Goal: Task Accomplishment & Management: Use online tool/utility

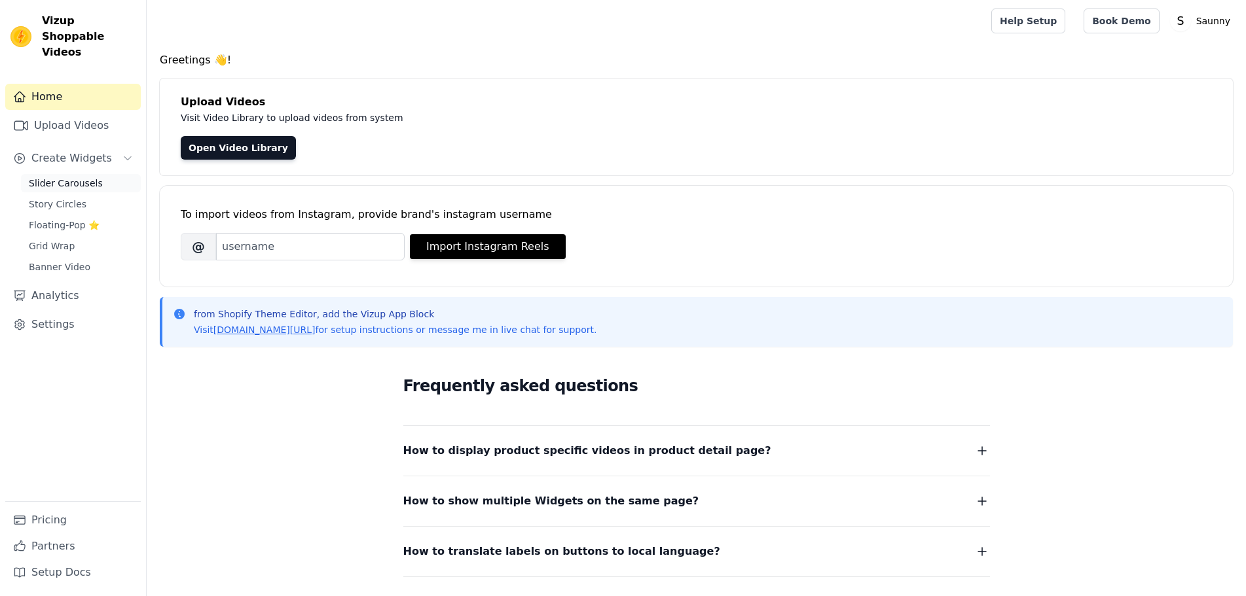
drag, startPoint x: 0, startPoint y: 0, endPoint x: 81, endPoint y: 164, distance: 182.4
click at [81, 177] on span "Slider Carousels" at bounding box center [66, 183] width 74 height 13
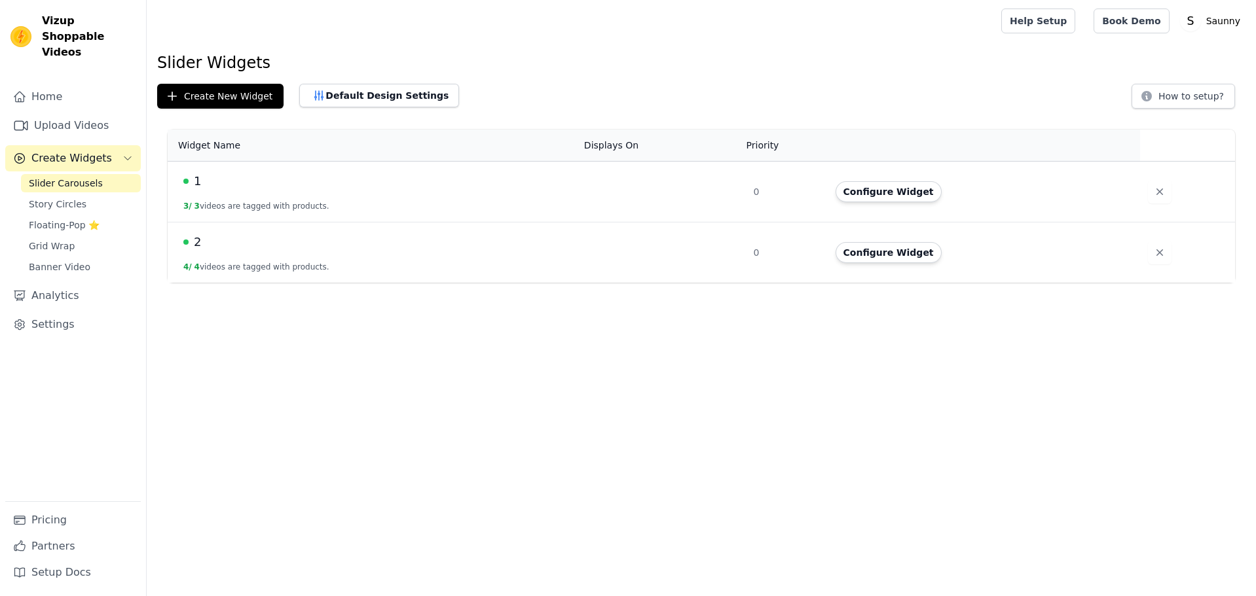
click at [218, 254] on td "2 4 / 4 videos are tagged with products." at bounding box center [372, 253] width 409 height 61
click at [245, 265] on button "4 / 4 videos are tagged with products." at bounding box center [256, 267] width 146 height 10
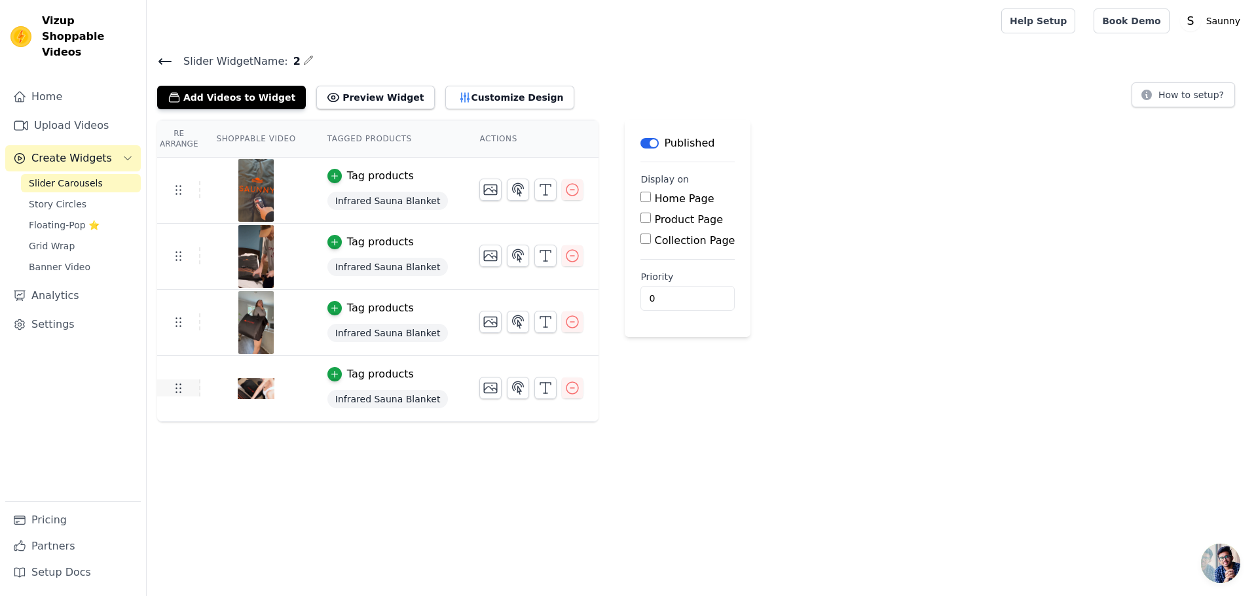
click at [185, 393] on icon at bounding box center [178, 388] width 16 height 16
click at [564, 391] on icon "button" at bounding box center [572, 388] width 16 height 16
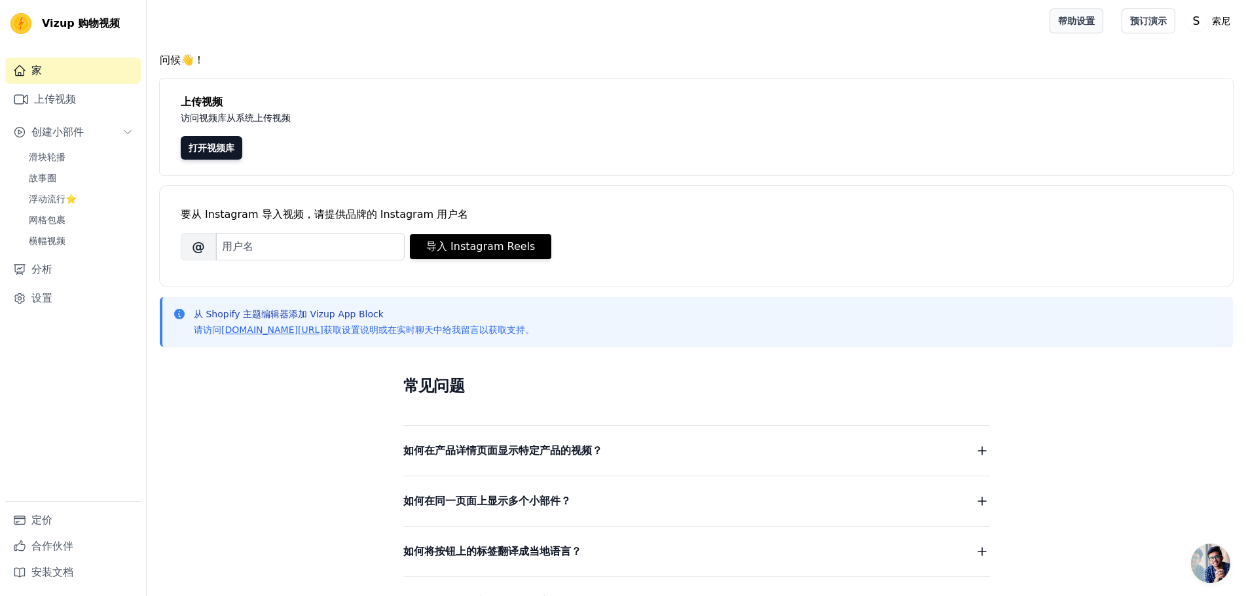
click at [1087, 16] on font "帮助设置" at bounding box center [1076, 21] width 37 height 10
click at [75, 159] on link "滑块轮播" at bounding box center [81, 157] width 120 height 18
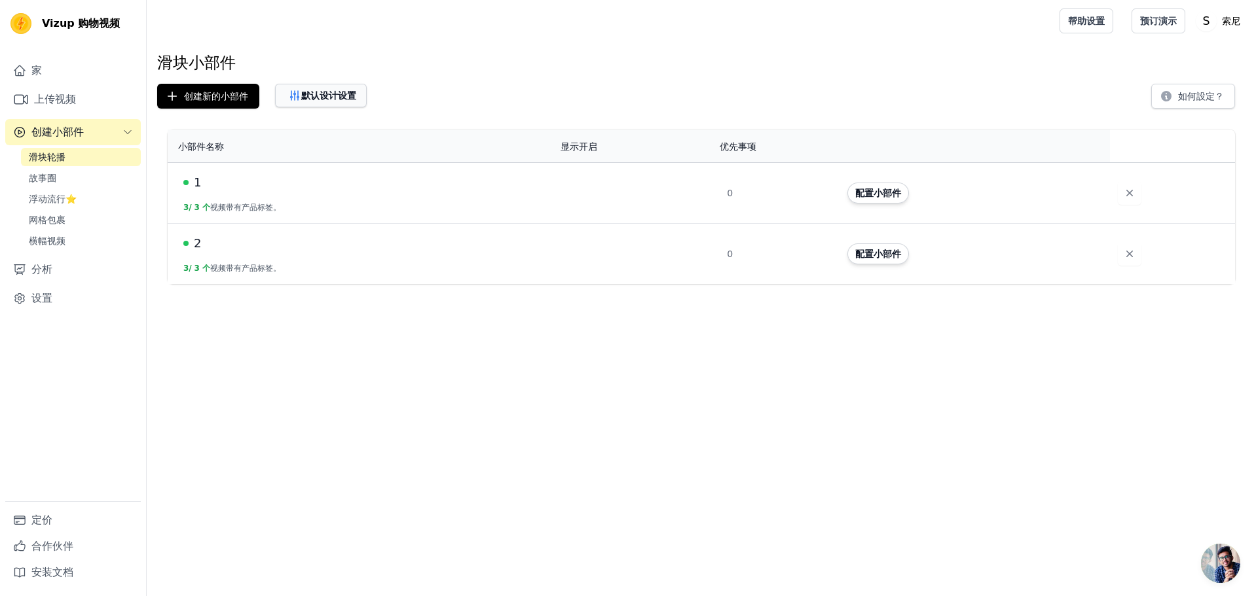
click at [354, 100] on font "默认设计设置" at bounding box center [328, 95] width 55 height 10
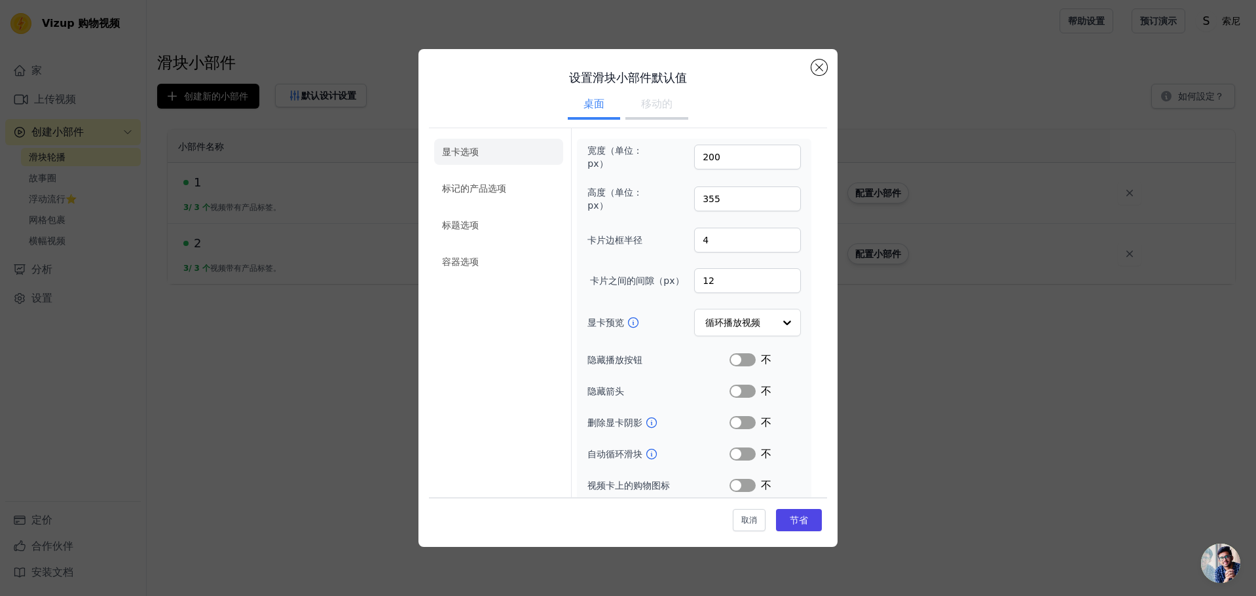
scroll to position [38, 0]
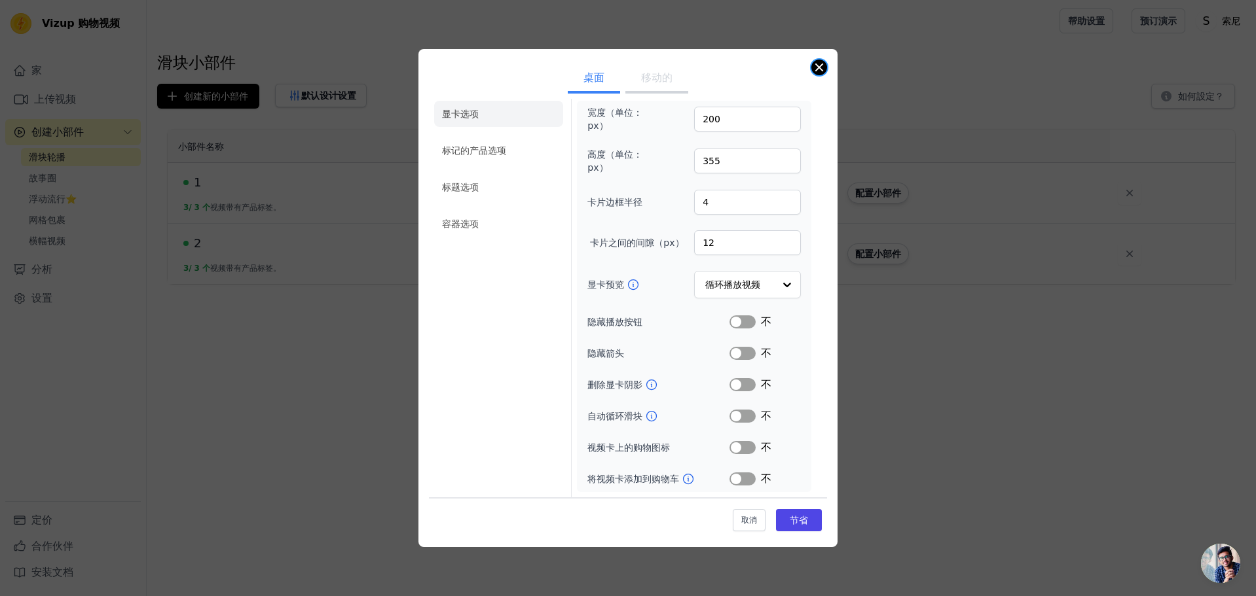
click at [814, 64] on button "关闭模式" at bounding box center [819, 68] width 16 height 16
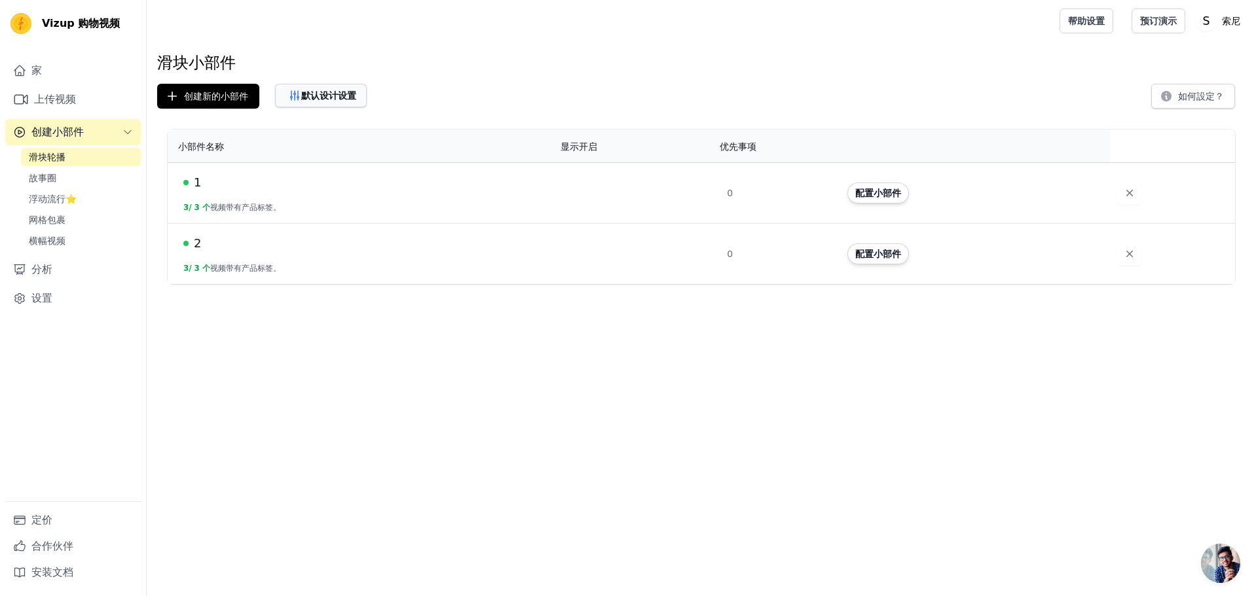
click at [340, 103] on button "默认设计设置" at bounding box center [321, 96] width 92 height 24
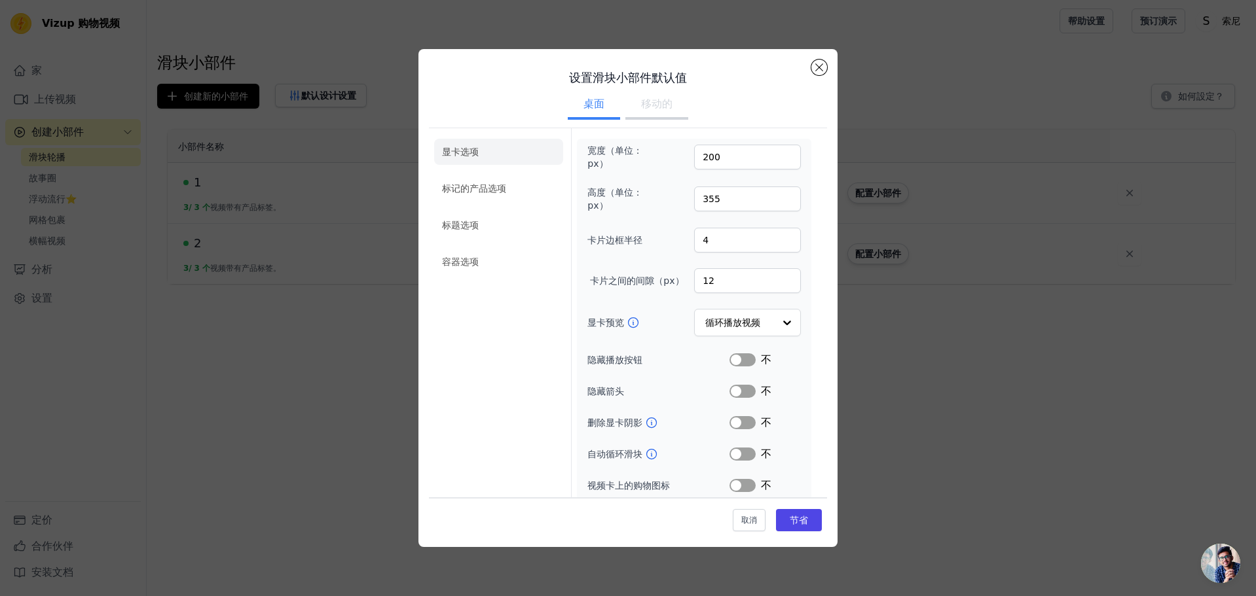
click at [650, 103] on font "移动的" at bounding box center [656, 104] width 31 height 12
click at [595, 93] on button "桌面" at bounding box center [594, 105] width 52 height 29
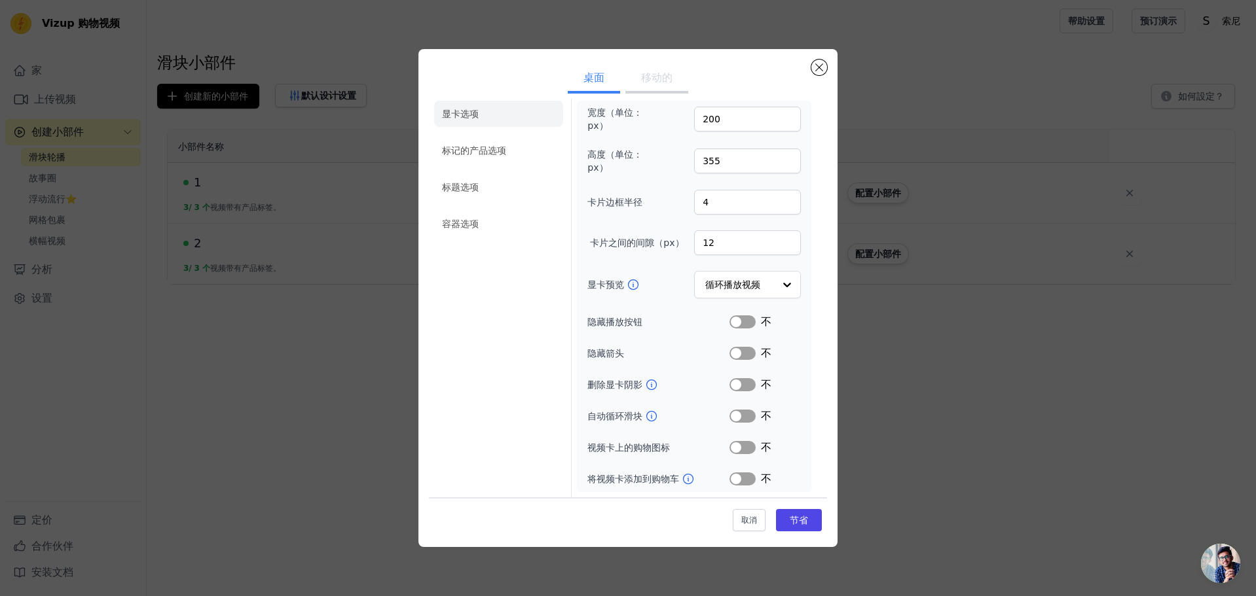
scroll to position [0, 0]
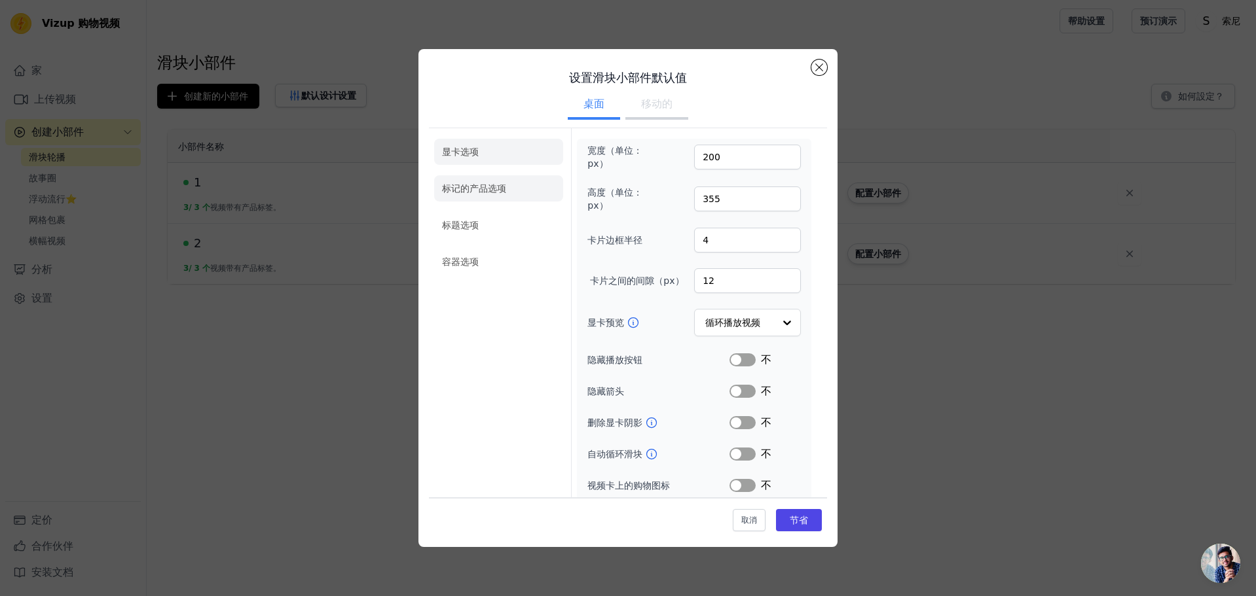
click at [499, 190] on font "标记的产品选项" at bounding box center [474, 188] width 64 height 10
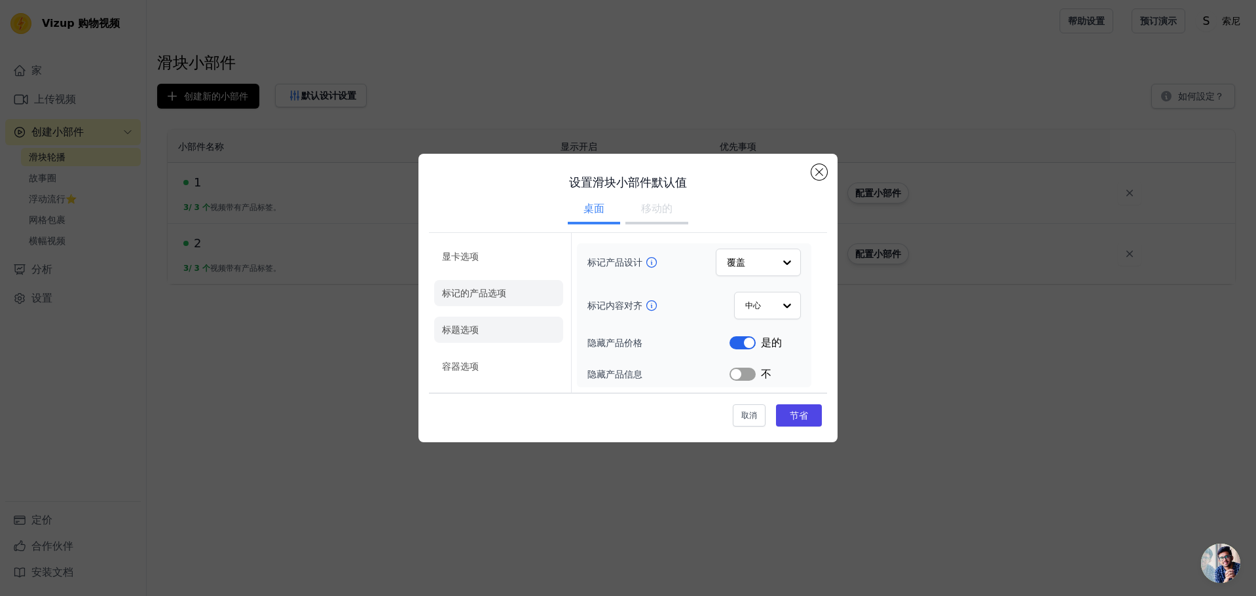
click at [479, 333] on li "标题选项" at bounding box center [498, 330] width 129 height 26
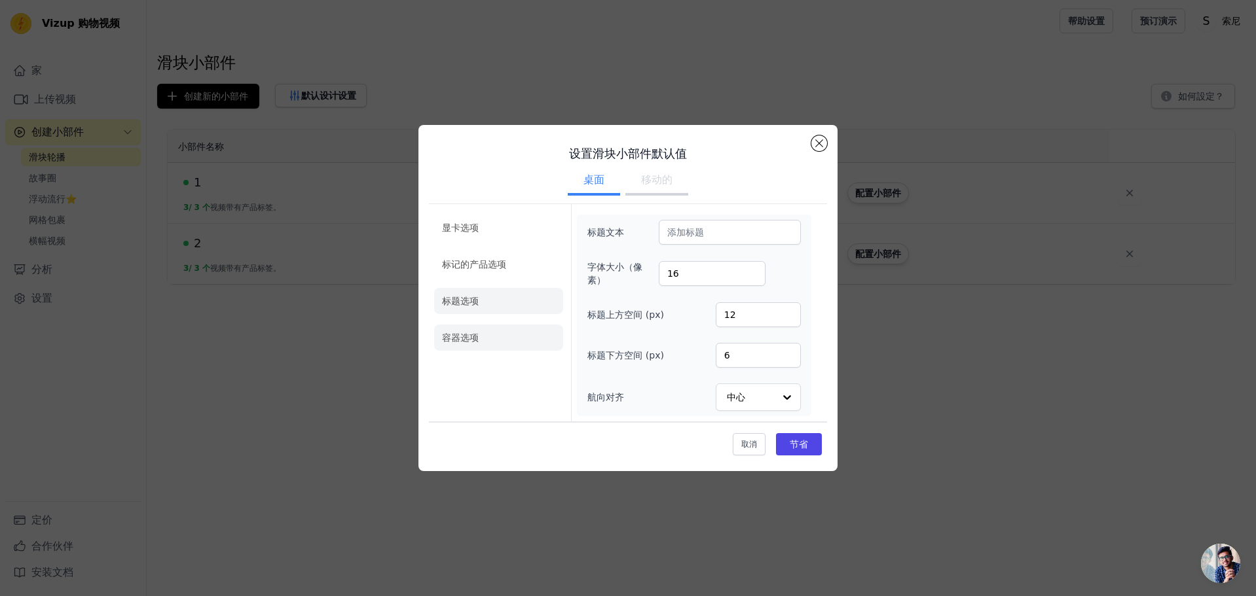
click at [484, 335] on li "容器选项" at bounding box center [498, 338] width 129 height 26
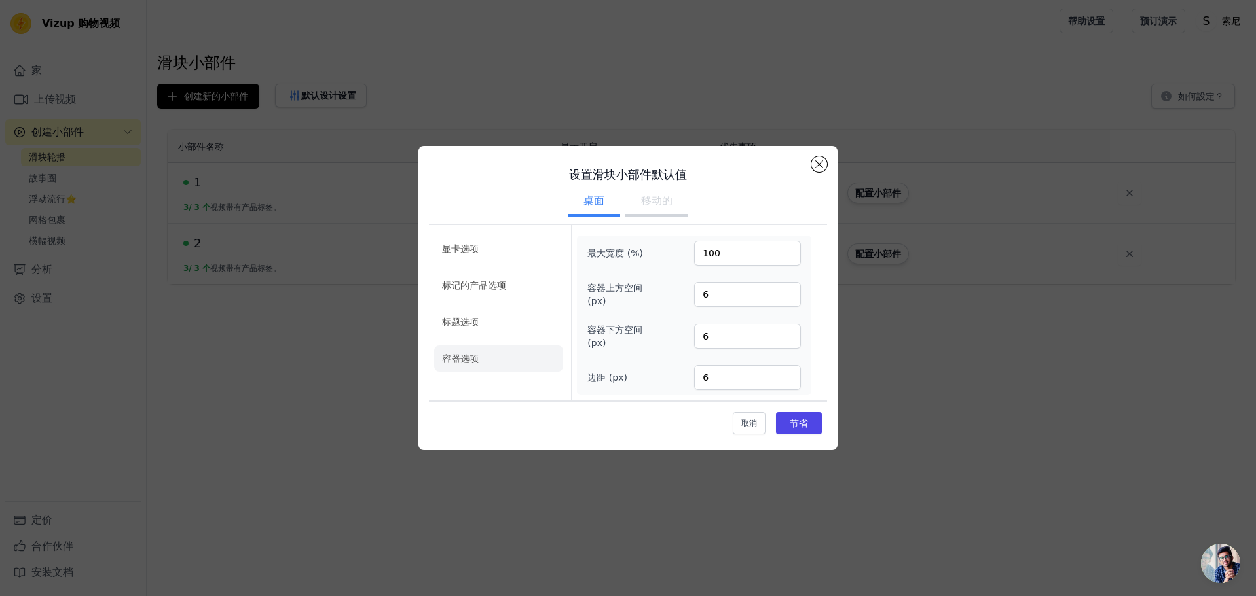
click at [823, 156] on div "设置滑块小部件默认值 桌面 移动的 显卡选项 标记的产品选项 标题选项 容器选项 最大宽度 (%) 100 容器上方空间 (px) 6 容器下方空间 (px)…" at bounding box center [628, 297] width 398 height 283
click at [819, 168] on button "关闭模式" at bounding box center [819, 164] width 16 height 16
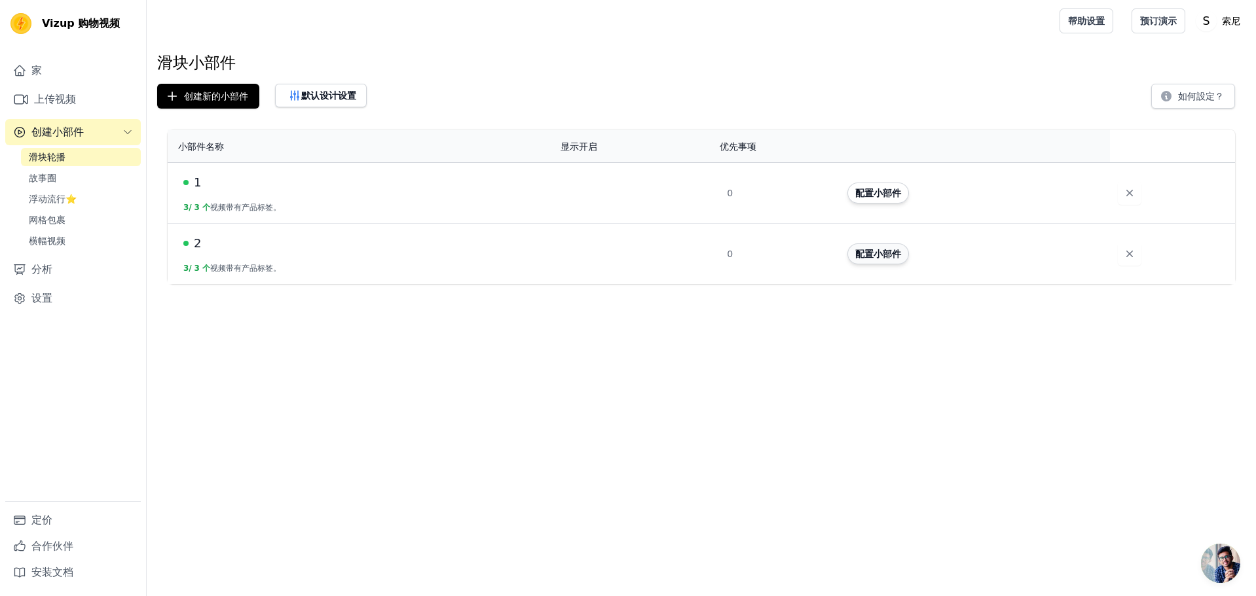
click at [896, 255] on font "配置小部件" at bounding box center [878, 254] width 46 height 10
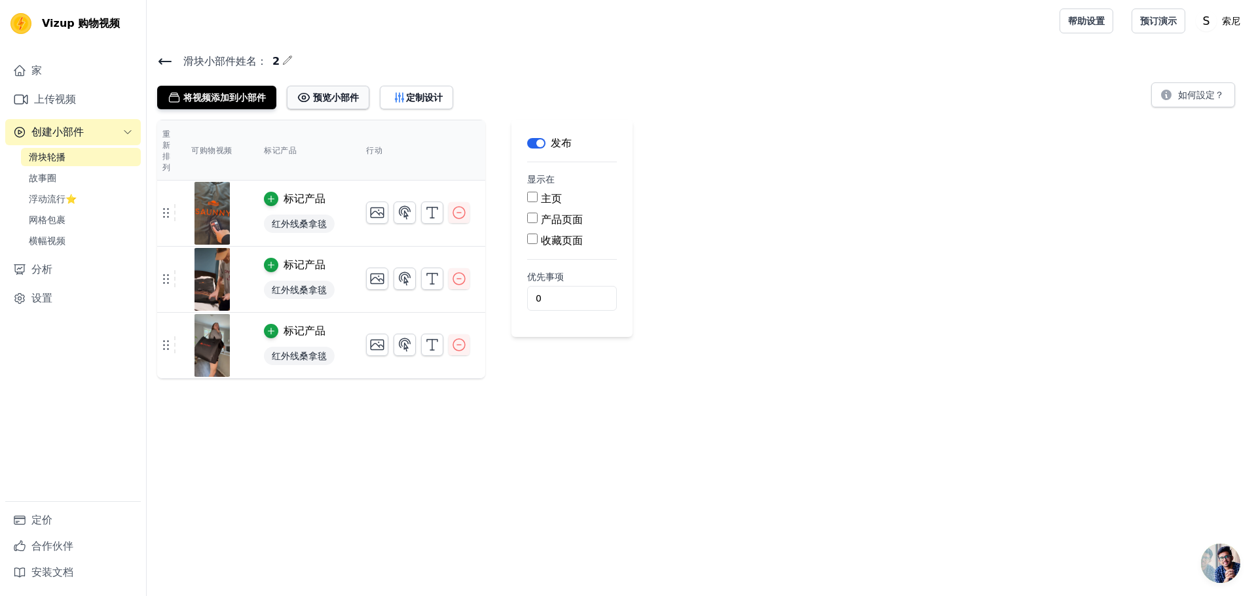
click at [351, 100] on font "预览小部件" at bounding box center [336, 97] width 46 height 10
click at [404, 89] on button "定制设计" at bounding box center [416, 98] width 73 height 24
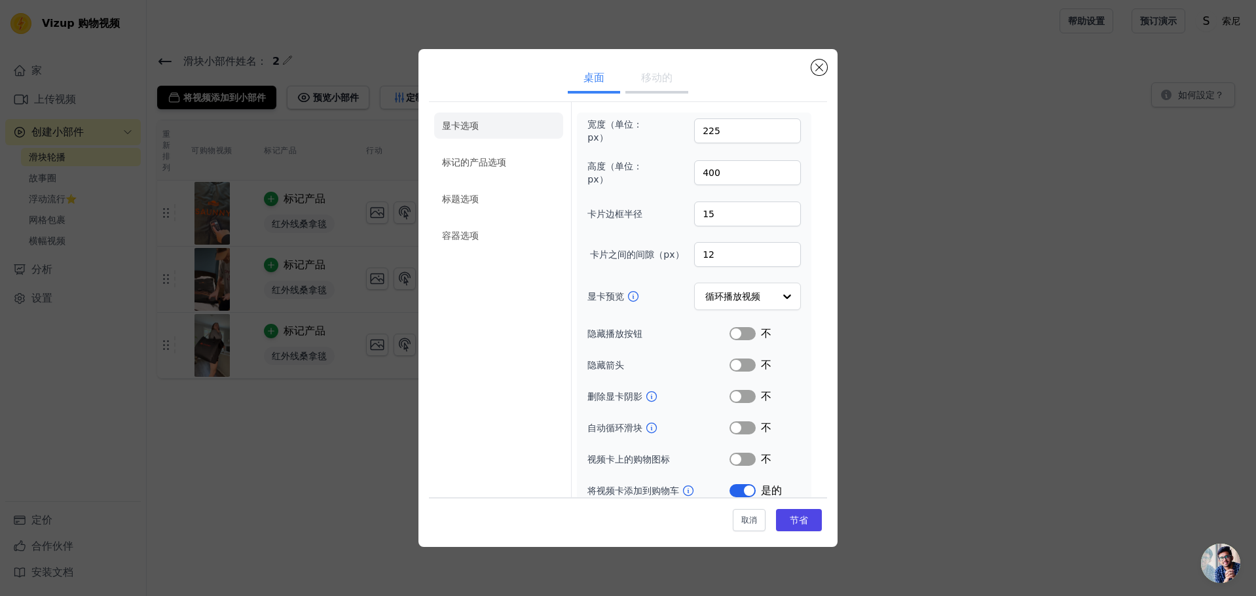
scroll to position [12, 0]
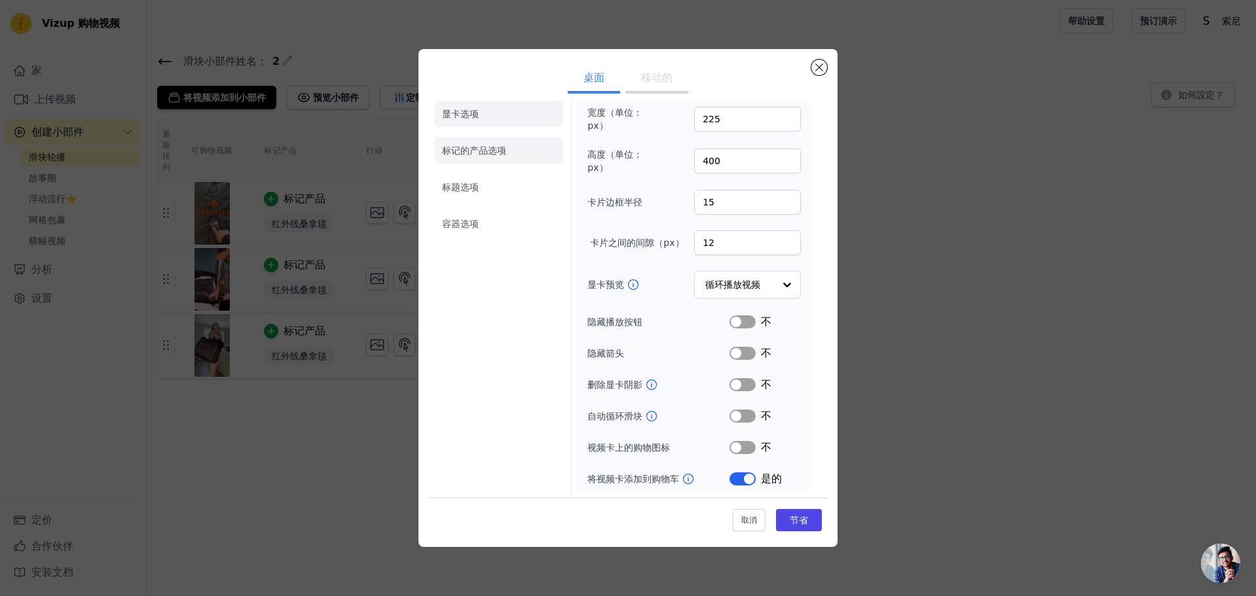
click at [483, 153] on font "标记的产品选项" at bounding box center [474, 150] width 64 height 10
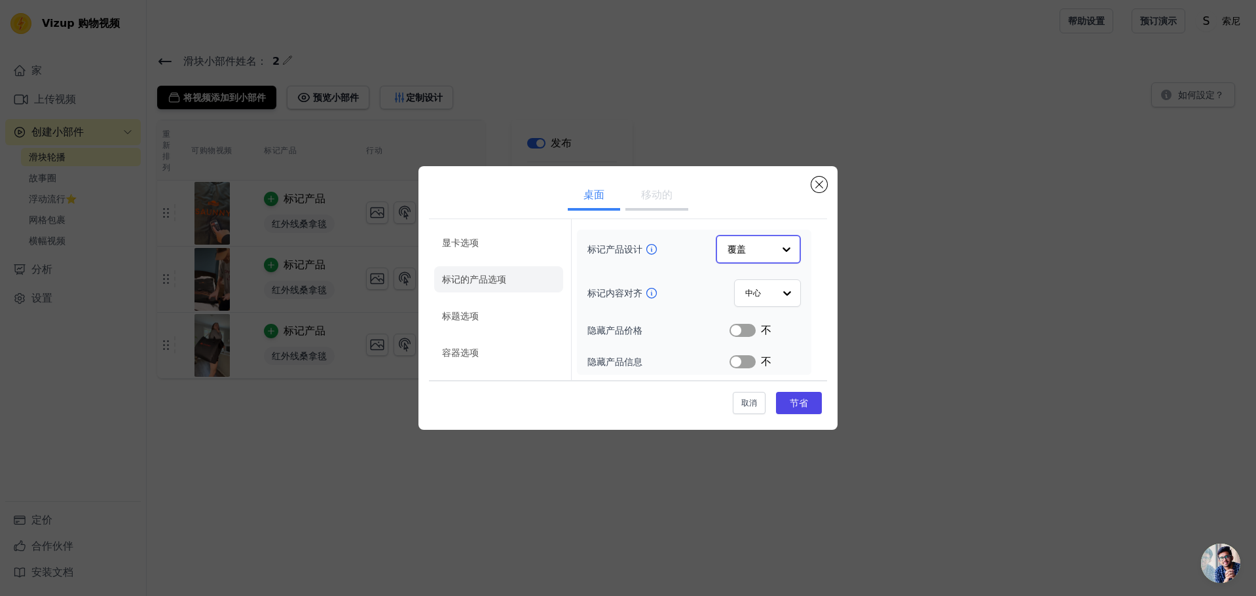
click at [774, 252] on div at bounding box center [786, 249] width 26 height 26
click at [783, 247] on div at bounding box center [786, 249] width 26 height 26
click at [803, 240] on div "标记产品设计 卡片 覆盖 极简主义者 已选择“覆盖选项”。 您当前关注的是“覆盖选项”。共有 3 个结果可用。 覆盖 标记内容对齐 中心 隐藏产品价格 标签 …" at bounding box center [694, 302] width 234 height 144
click at [486, 325] on li "标题选项" at bounding box center [498, 317] width 129 height 26
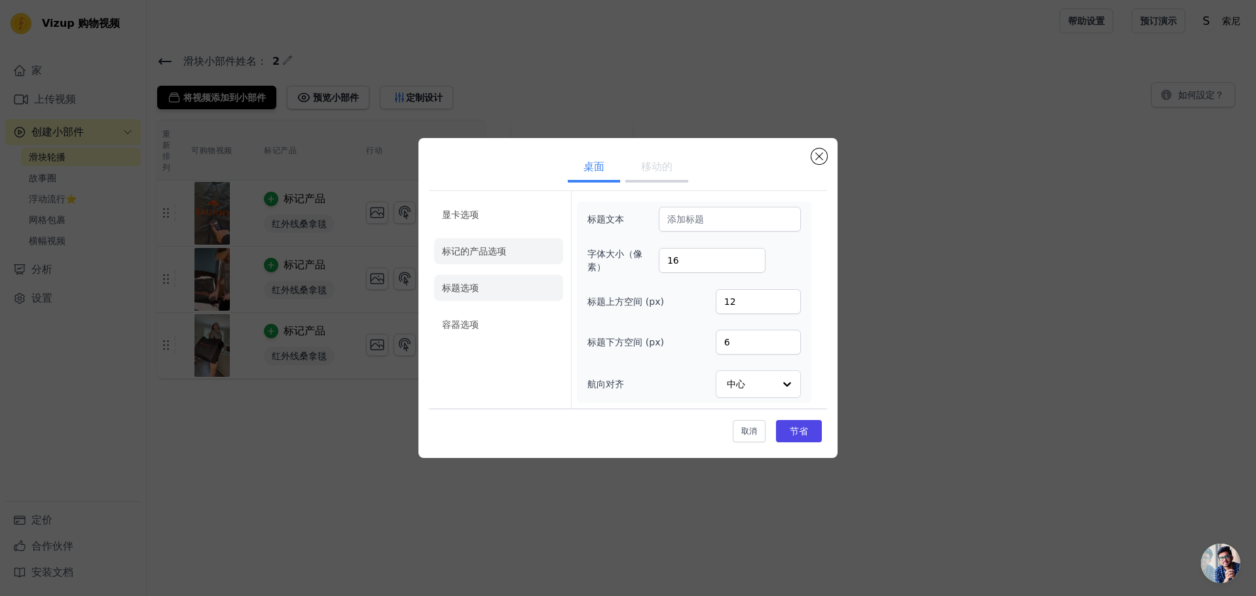
click at [492, 253] on font "标记的产品选项" at bounding box center [474, 251] width 64 height 10
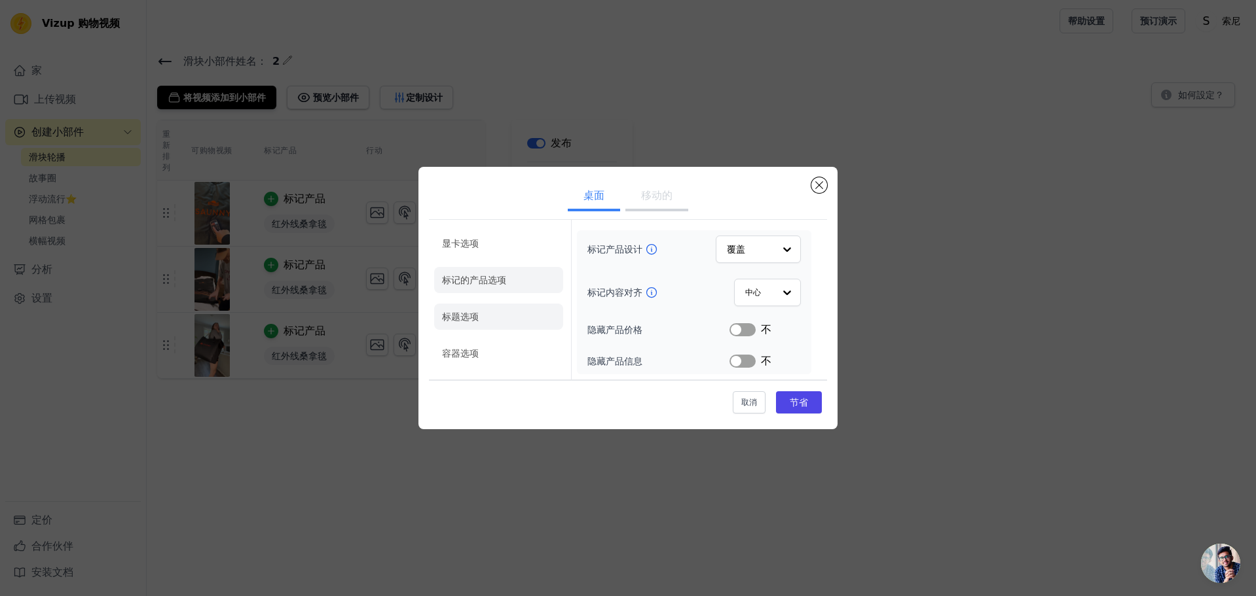
click at [506, 313] on li "标题选项" at bounding box center [498, 317] width 129 height 26
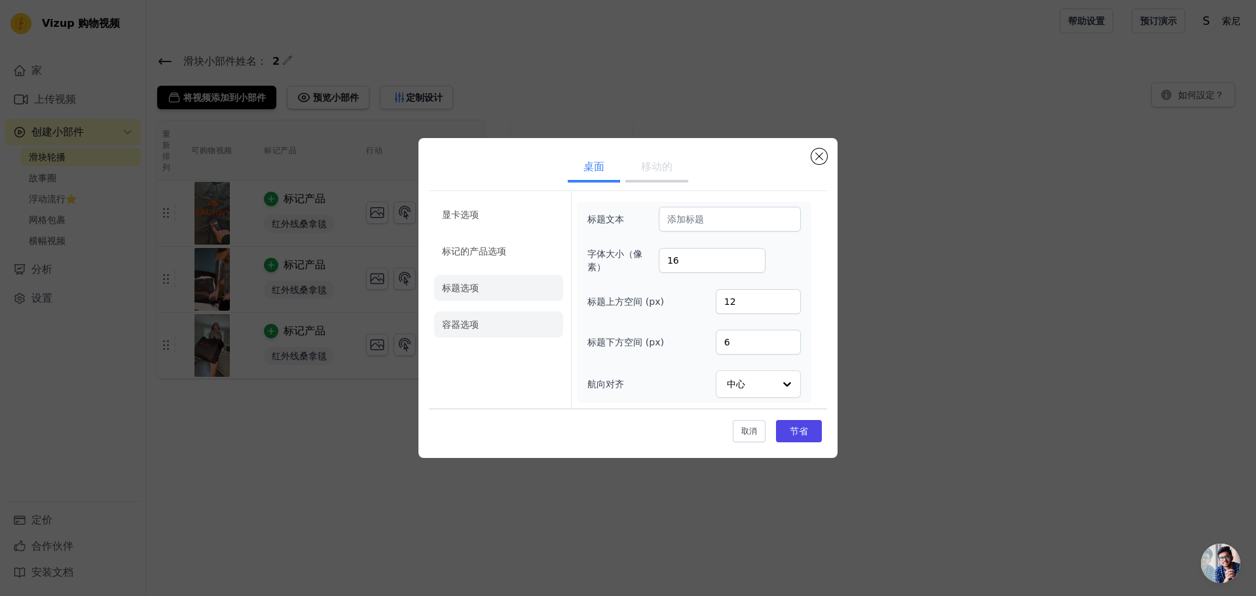
click at [501, 327] on li "容器选项" at bounding box center [498, 325] width 129 height 26
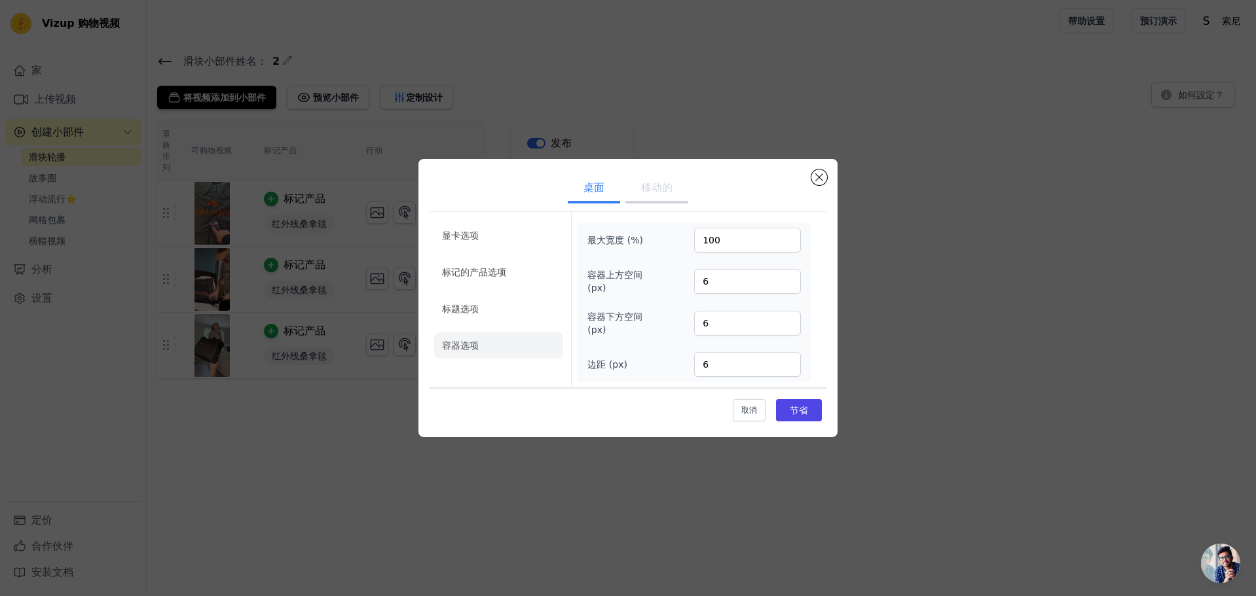
click at [657, 185] on font "移动的" at bounding box center [656, 187] width 31 height 12
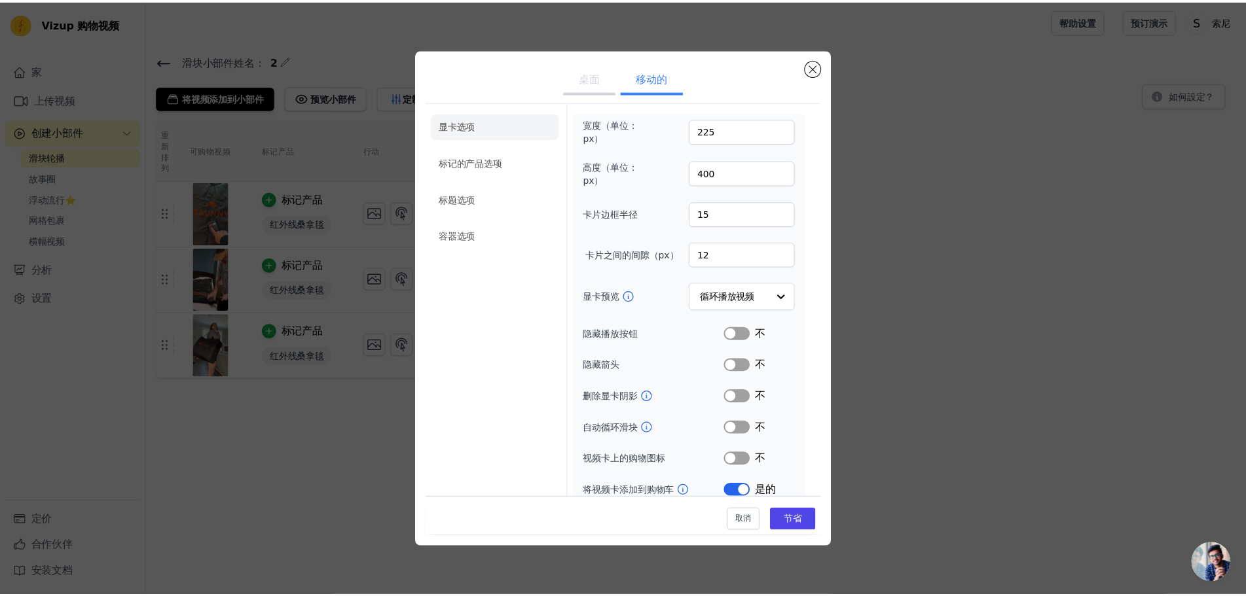
scroll to position [43, 0]
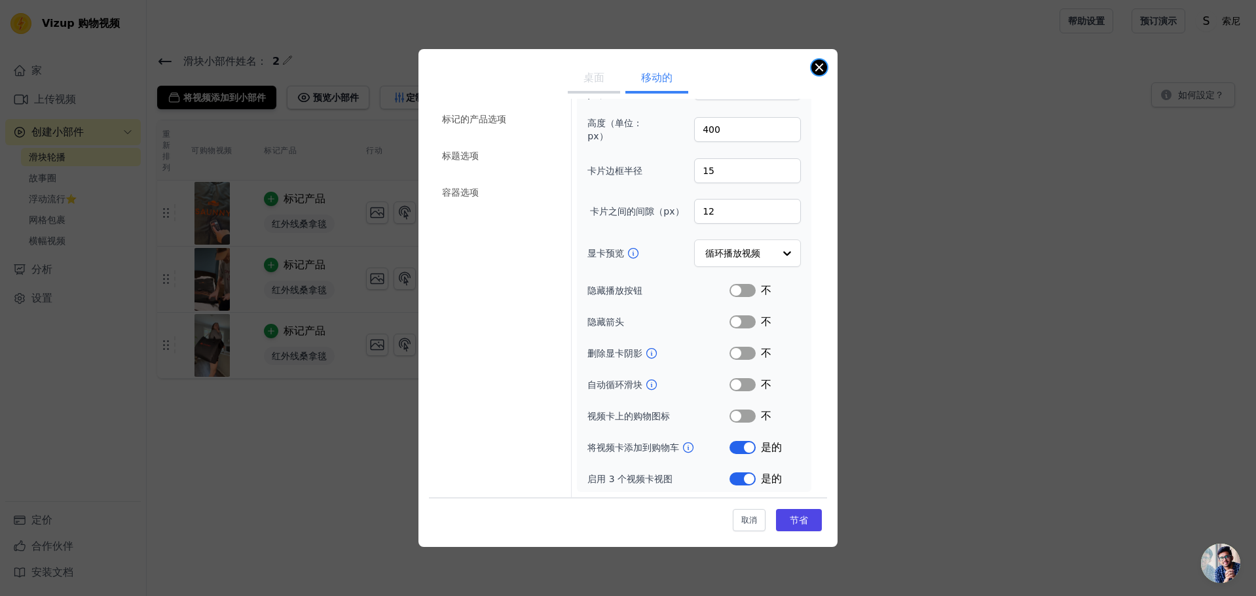
click at [822, 71] on button "关闭模式" at bounding box center [819, 68] width 16 height 16
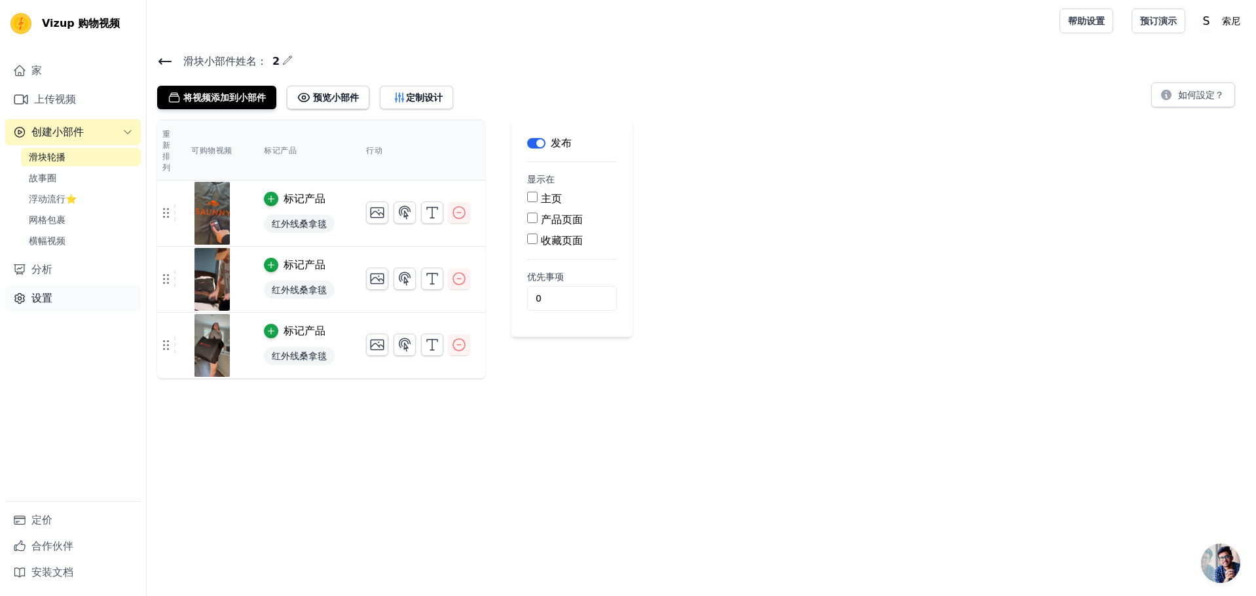
click at [58, 309] on link "设置" at bounding box center [73, 298] width 136 height 26
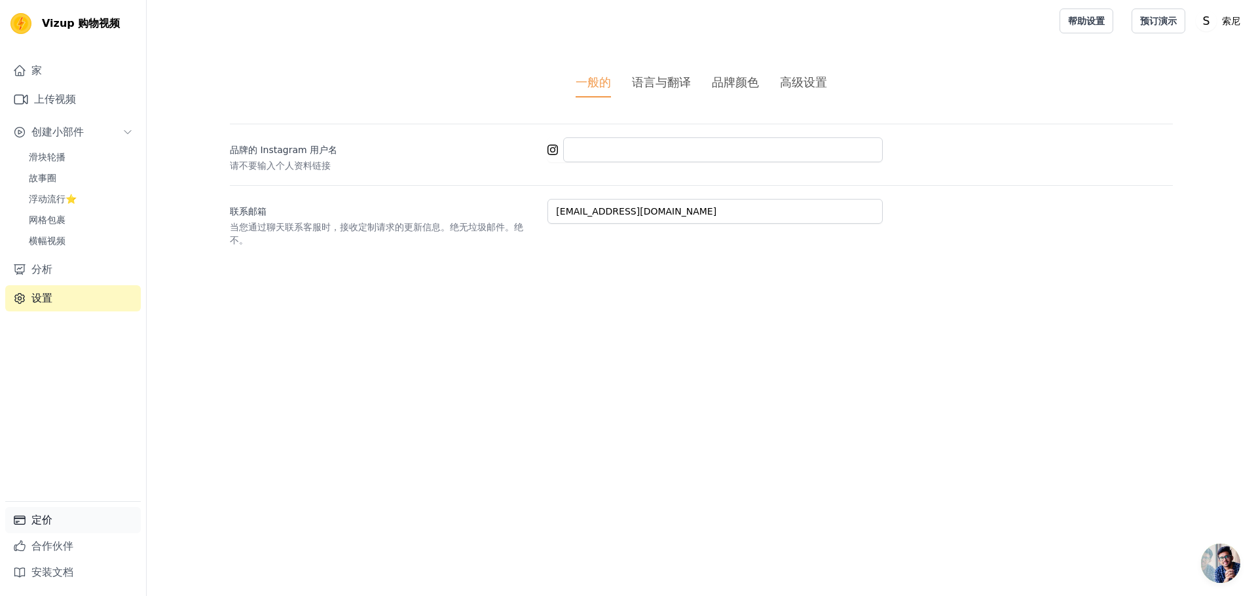
click at [62, 511] on link "定价" at bounding box center [73, 520] width 136 height 26
